Goal: Information Seeking & Learning: Learn about a topic

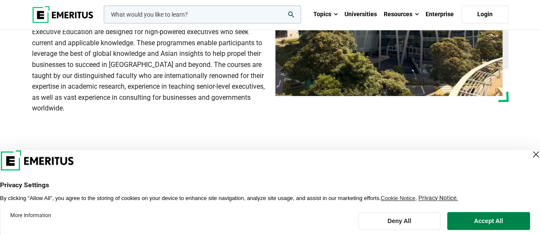
scroll to position [139, 0]
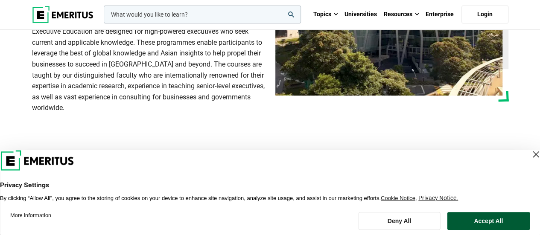
click at [491, 214] on button "Accept All" at bounding box center [488, 221] width 83 height 18
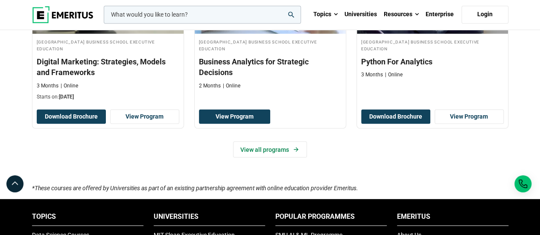
scroll to position [707, 0]
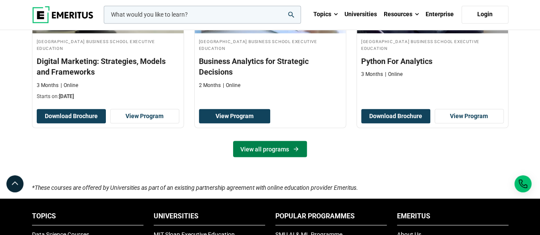
click at [276, 149] on link "View all programs" at bounding box center [270, 149] width 74 height 16
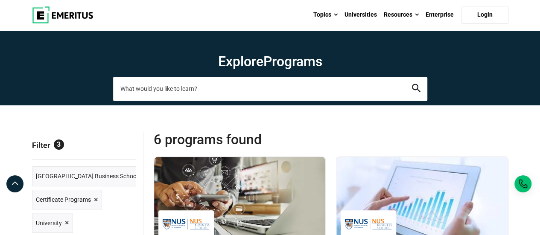
click at [154, 90] on input "search-page" at bounding box center [270, 89] width 314 height 24
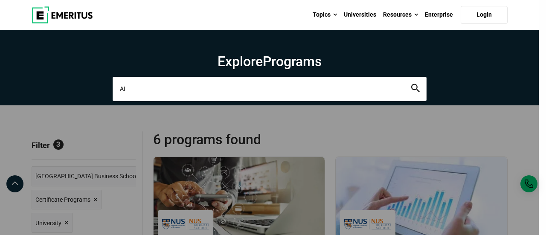
type input "AI"
click at [411, 84] on button "search" at bounding box center [415, 89] width 9 height 10
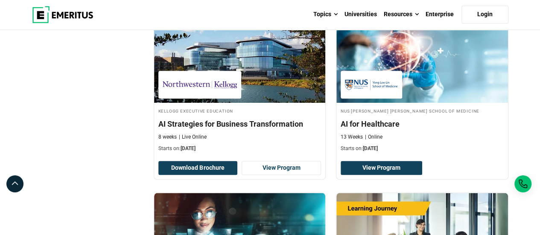
scroll to position [498, 0]
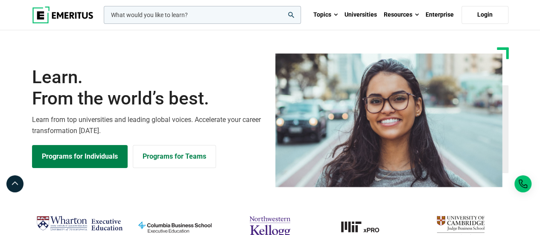
click at [164, 15] on input "woocommerce-product-search-field-0" at bounding box center [202, 15] width 197 height 18
